Goal: Task Accomplishment & Management: Complete application form

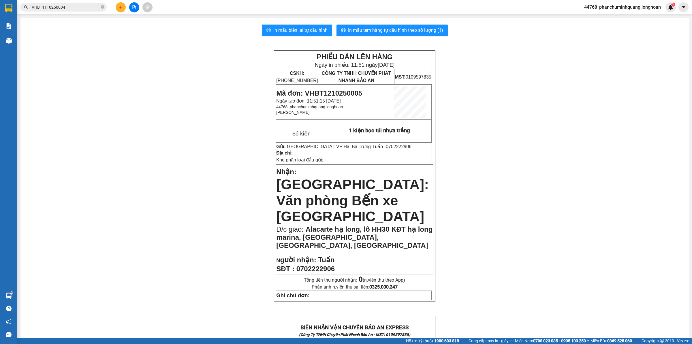
click at [123, 9] on button at bounding box center [121, 7] width 10 height 10
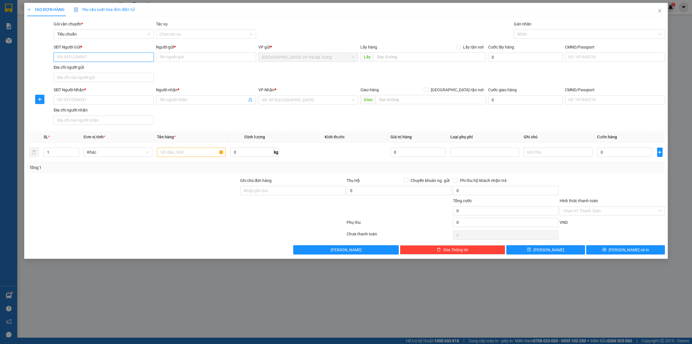
click at [132, 61] on input "SĐT Người Gửi *" at bounding box center [104, 56] width 100 height 9
type input "0972757240"
type input "D"
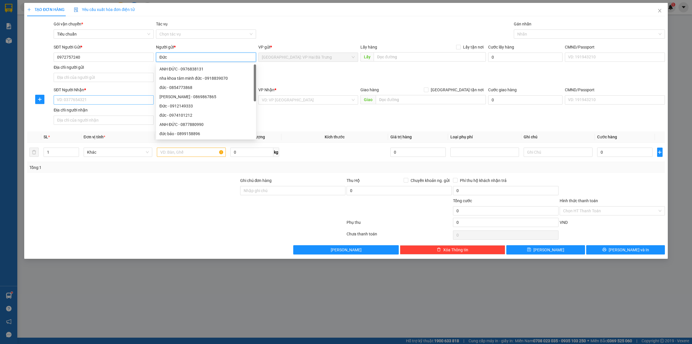
type input "Đức"
click at [136, 101] on input "SĐT Người Nhận *" at bounding box center [104, 99] width 100 height 9
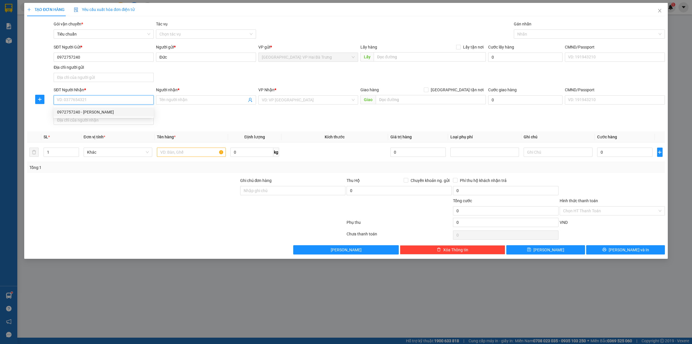
click at [127, 110] on div "0972757240 - [PERSON_NAME]" at bounding box center [103, 112] width 93 height 6
type input "0972757240"
type input "[PERSON_NAME]"
checkbox input "true"
type input "208 [PERSON_NAME], p tương mai, [GEOGRAPHIC_DATA], [GEOGRAPHIC_DATA]"
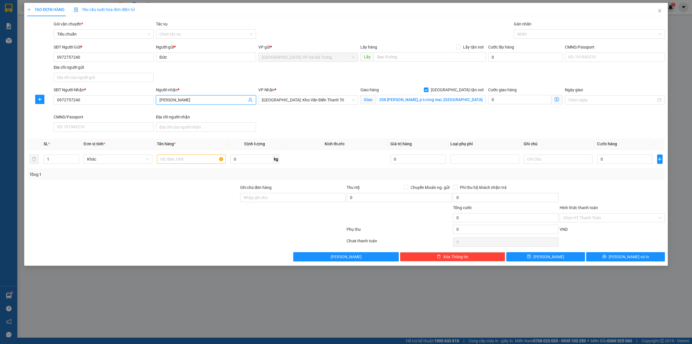
click at [203, 96] on span "[PERSON_NAME]" at bounding box center [206, 99] width 100 height 9
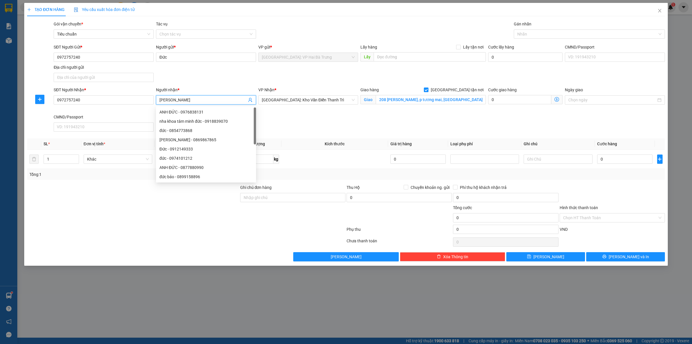
click at [203, 96] on span "[PERSON_NAME]" at bounding box center [206, 99] width 100 height 9
type input "[PERSON_NAME]"
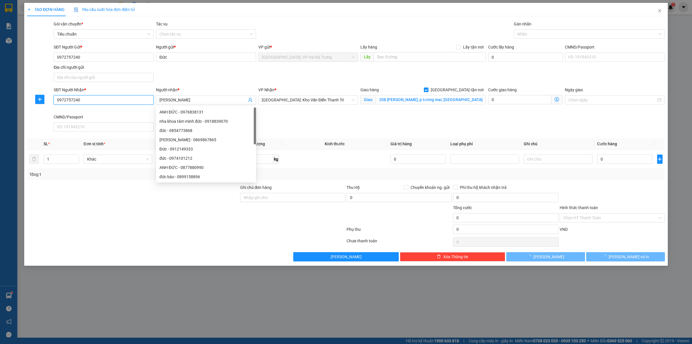
click at [136, 101] on input "0972757240" at bounding box center [104, 99] width 100 height 9
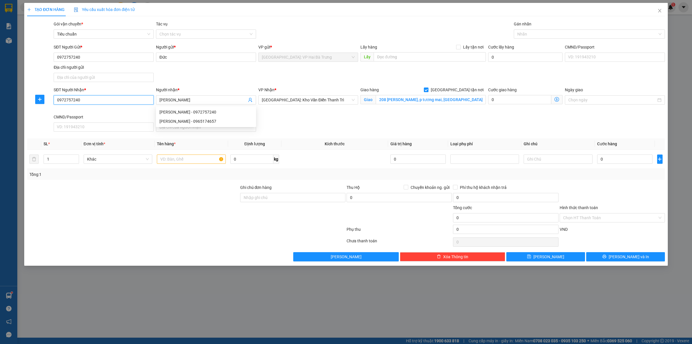
click at [136, 101] on input "0972757240" at bounding box center [104, 99] width 100 height 9
click at [204, 101] on input "[PERSON_NAME]" at bounding box center [202, 100] width 87 height 6
click at [439, 101] on input "208 [PERSON_NAME], p tương mai, [GEOGRAPHIC_DATA], [GEOGRAPHIC_DATA]" at bounding box center [431, 99] width 110 height 9
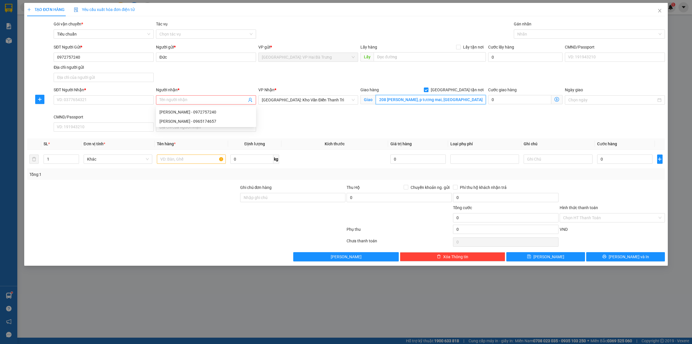
click at [439, 101] on input "208 [PERSON_NAME], p tương mai, [GEOGRAPHIC_DATA], [GEOGRAPHIC_DATA]" at bounding box center [431, 99] width 110 height 9
click at [455, 90] on div "Giao hàng [GEOGRAPHIC_DATA] tận nơi" at bounding box center [423, 90] width 125 height 6
click at [428, 90] on input "[GEOGRAPHIC_DATA] tận nơi" at bounding box center [426, 89] width 4 height 4
checkbox input "false"
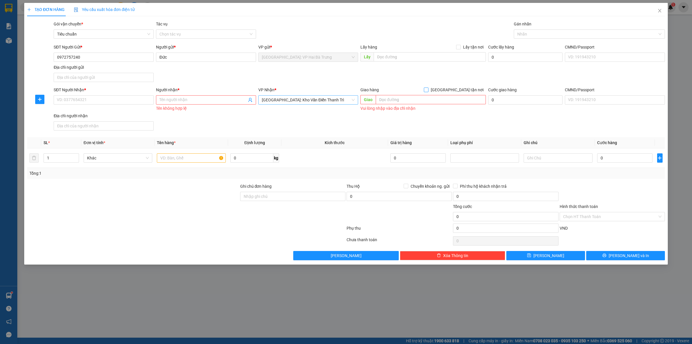
click at [332, 97] on span "[GEOGRAPHIC_DATA]: Kho Văn Điển Thanh Trì" at bounding box center [308, 99] width 93 height 9
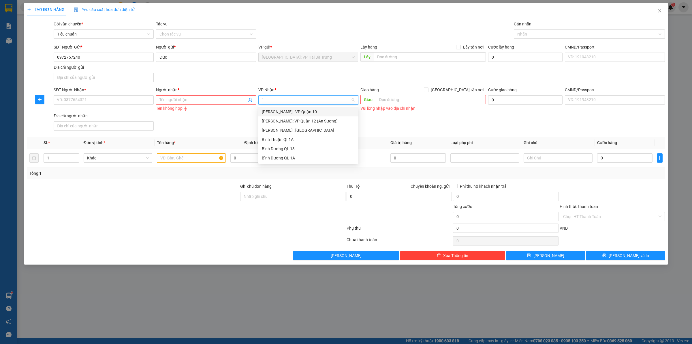
type input "12"
click at [304, 125] on div "[PERSON_NAME] : [GEOGRAPHIC_DATA]" at bounding box center [308, 120] width 100 height 9
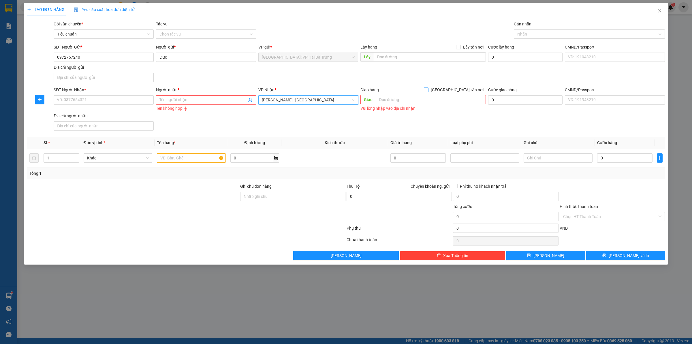
drag, startPoint x: 455, startPoint y: 89, endPoint x: 463, endPoint y: 82, distance: 11.0
click at [428, 89] on input "[GEOGRAPHIC_DATA] tận nơi" at bounding box center [426, 89] width 4 height 4
checkbox input "true"
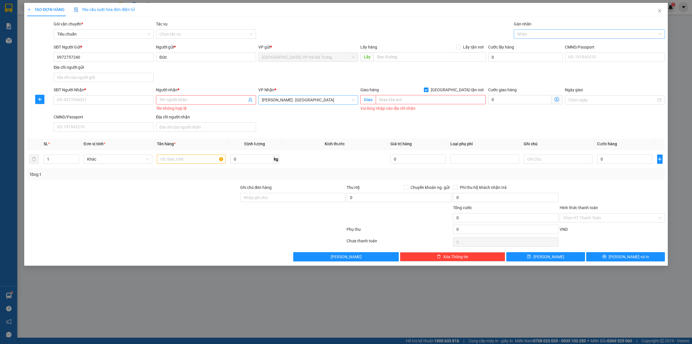
click at [521, 36] on div at bounding box center [586, 34] width 142 height 7
drag, startPoint x: 127, startPoint y: 97, endPoint x: 125, endPoint y: 84, distance: 12.9
click at [130, 95] on input "SĐT Người Nhận *" at bounding box center [104, 99] width 100 height 9
type input "0933967413"
click at [212, 102] on input "Người nhận *" at bounding box center [202, 100] width 87 height 6
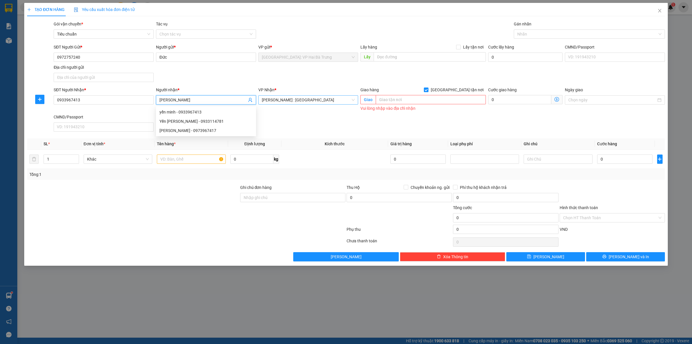
drag, startPoint x: 238, startPoint y: 97, endPoint x: 244, endPoint y: 97, distance: 6.1
click at [241, 97] on input "[PERSON_NAME]" at bounding box center [202, 100] width 87 height 6
click at [287, 100] on span "[PERSON_NAME] : [GEOGRAPHIC_DATA]" at bounding box center [308, 99] width 93 height 9
type input "[PERSON_NAME]"
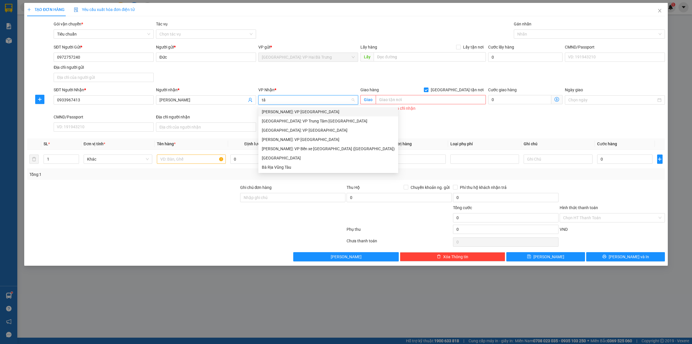
type input "tân"
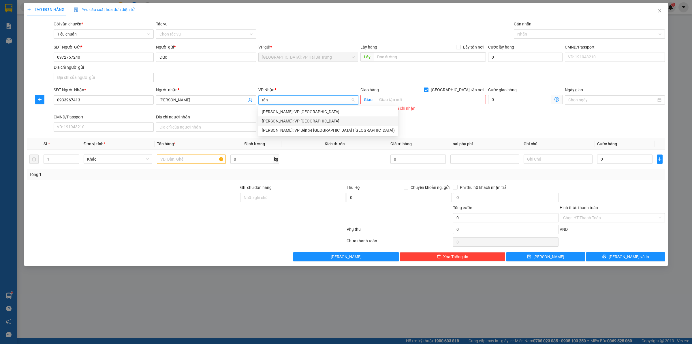
click at [311, 119] on div "[PERSON_NAME]: VP [GEOGRAPHIC_DATA]" at bounding box center [328, 121] width 133 height 6
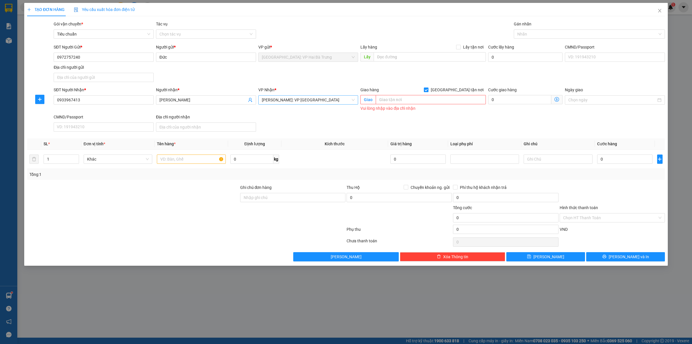
click at [471, 88] on span "[GEOGRAPHIC_DATA] tận nơi" at bounding box center [457, 90] width 57 height 6
click at [428, 88] on input "[GEOGRAPHIC_DATA] tận nơi" at bounding box center [426, 89] width 4 height 4
checkbox input "false"
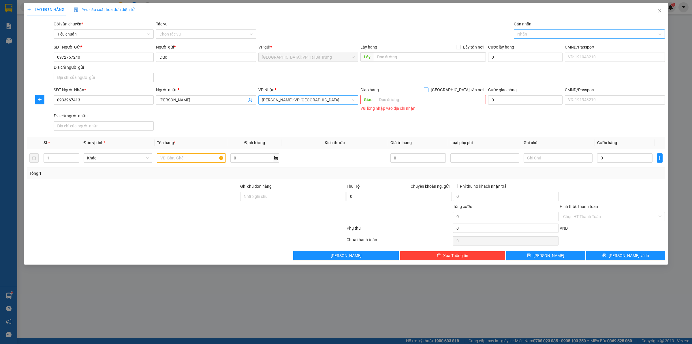
click at [543, 33] on div at bounding box center [586, 34] width 142 height 7
type input "xe"
click at [540, 44] on div "Xe máy" at bounding box center [589, 45] width 144 height 6
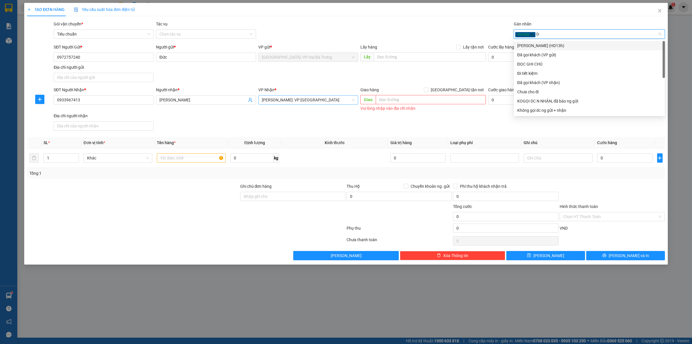
type input "D"
type input "Đ"
click at [540, 55] on div "Đã gọi khách (VP gửi)" at bounding box center [589, 55] width 144 height 6
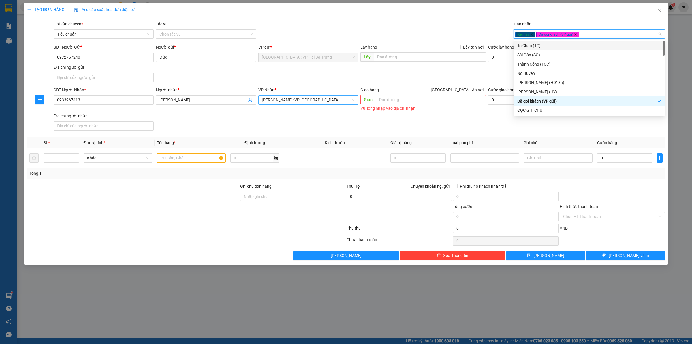
click at [575, 34] on icon "close" at bounding box center [576, 34] width 2 height 2
click at [574, 34] on div "Xe máy" at bounding box center [586, 34] width 142 height 7
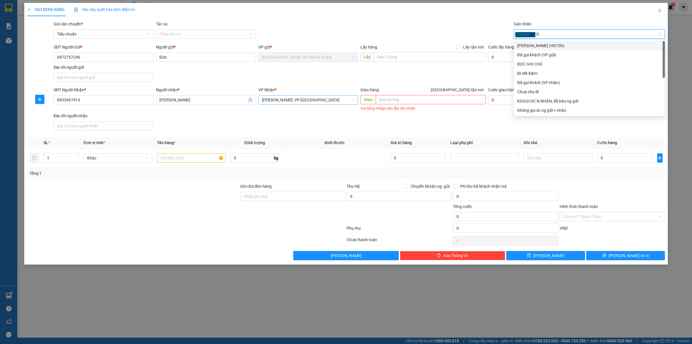
type input "D"
type input "Đ"
click at [545, 61] on div "ĐỌC GHI CHÚ" at bounding box center [589, 64] width 144 height 6
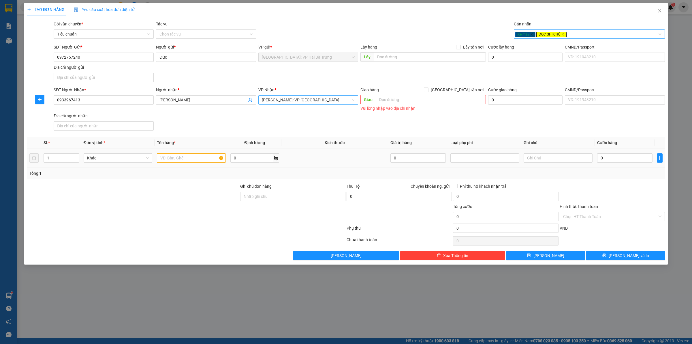
drag, startPoint x: 195, startPoint y: 164, endPoint x: 201, endPoint y: 161, distance: 7.0
click at [197, 163] on td at bounding box center [191, 157] width 73 height 19
drag, startPoint x: 209, startPoint y: 158, endPoint x: 222, endPoint y: 156, distance: 13.1
click at [209, 158] on input "text" at bounding box center [191, 157] width 69 height 9
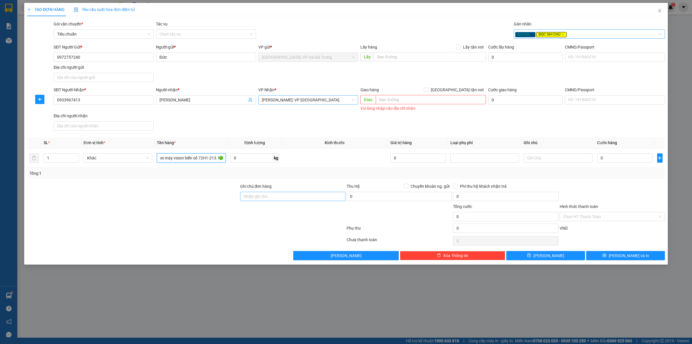
type input "1 xe máy vision biển số 72H1-213.19"
click at [309, 200] on input "Ghi chú đơn hàng" at bounding box center [292, 196] width 105 height 9
type input "có 1 chìa khoá, không giấy tờ, 1 gương, 1 mũ"
click at [624, 155] on input "0" at bounding box center [624, 157] width 55 height 9
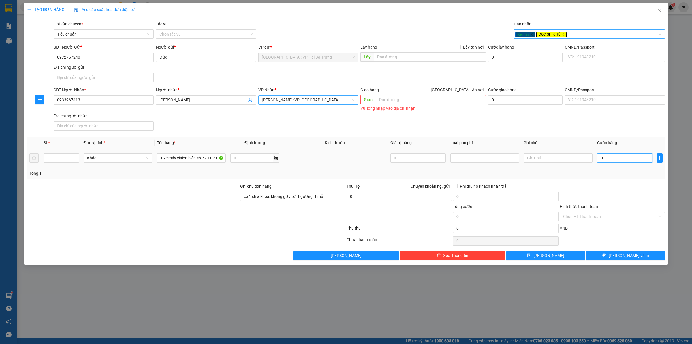
type input "1"
type input "11"
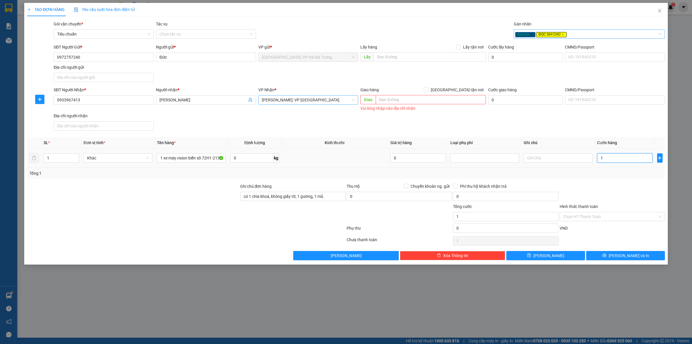
type input "11"
type input "111"
type input "11"
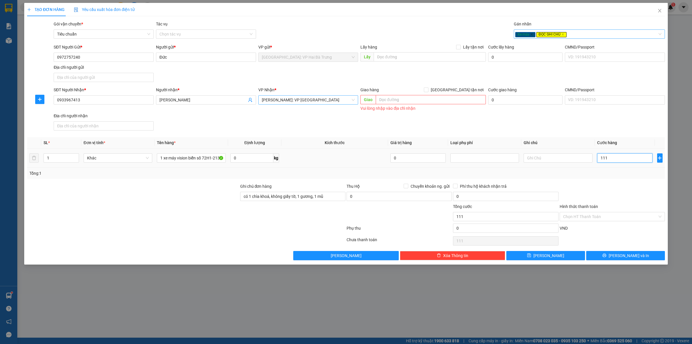
type input "11"
type input "113"
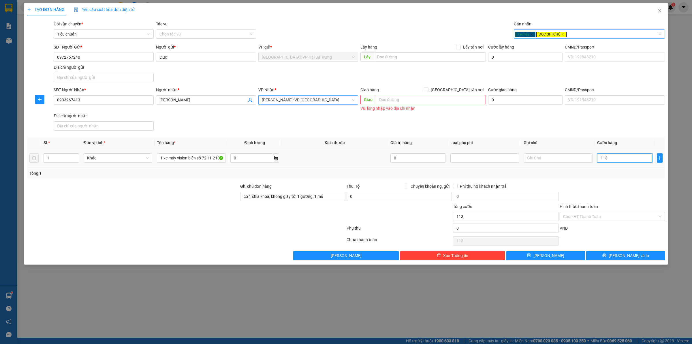
type input "1.130"
type input "11.300"
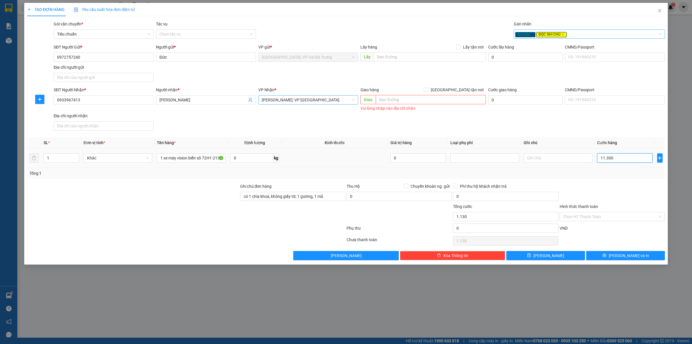
type input "11.300"
type input "113.000"
type input "1.130.000"
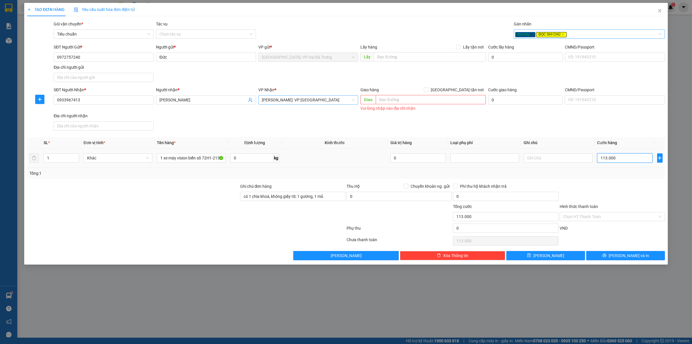
type input "1.130.000"
drag, startPoint x: 620, startPoint y: 255, endPoint x: 621, endPoint y: 251, distance: 3.6
click at [620, 254] on button "[PERSON_NAME] và In" at bounding box center [625, 255] width 79 height 9
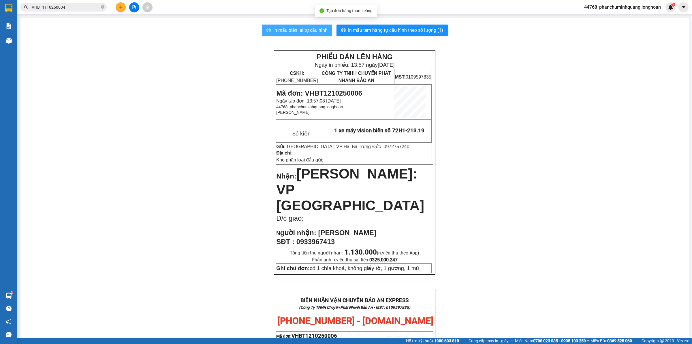
click at [284, 31] on span "In mẫu biên lai tự cấu hình" at bounding box center [300, 30] width 54 height 7
click at [380, 31] on span "In mẫu tem hàng tự cấu hình theo số lượng (1)" at bounding box center [395, 30] width 95 height 7
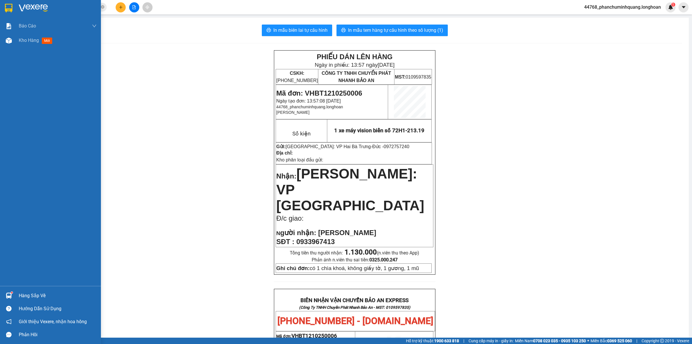
click at [18, 7] on div at bounding box center [50, 9] width 101 height 19
